Goal: Navigation & Orientation: Find specific page/section

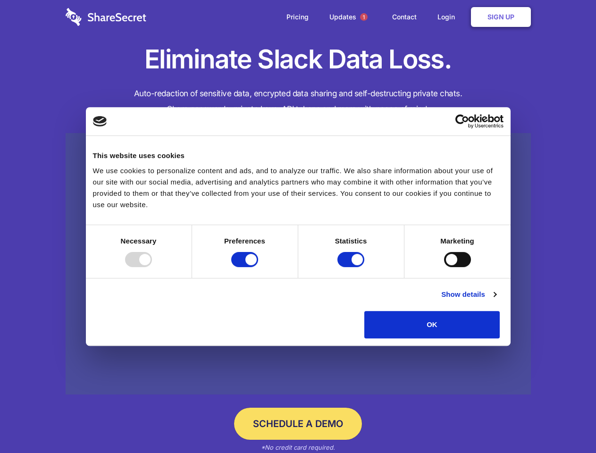
click at [152, 267] on div at bounding box center [138, 259] width 27 height 15
click at [258, 267] on input "Preferences" at bounding box center [244, 259] width 27 height 15
checkbox input "false"
click at [352, 267] on input "Statistics" at bounding box center [351, 259] width 27 height 15
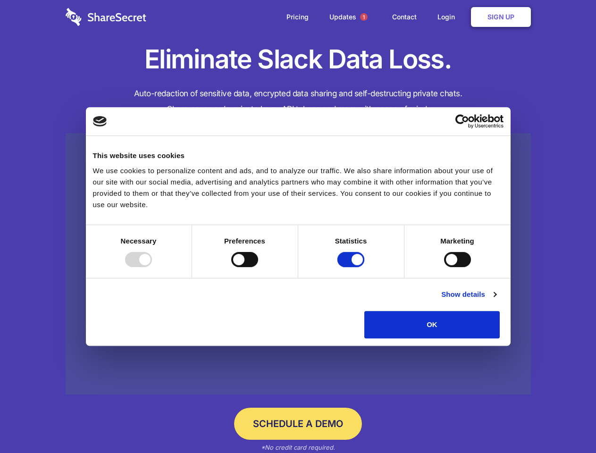
checkbox input "false"
click at [444, 267] on input "Marketing" at bounding box center [457, 259] width 27 height 15
checkbox input "true"
click at [496, 300] on link "Show details" at bounding box center [468, 294] width 55 height 11
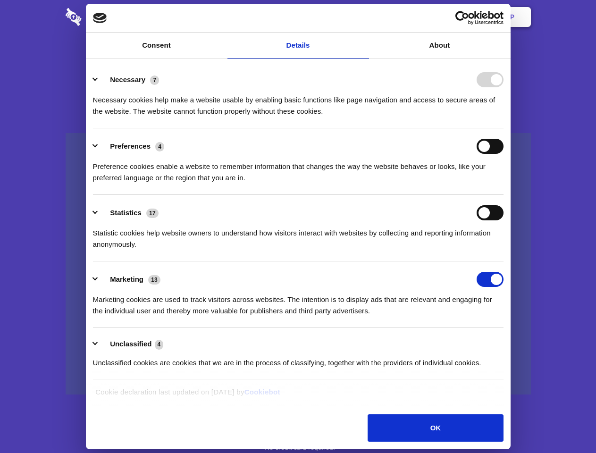
click at [504, 128] on li "Necessary 7 Necessary cookies help make a website usable by enabling basic func…" at bounding box center [298, 95] width 411 height 67
click at [364, 17] on span "1" at bounding box center [364, 17] width 8 height 8
